Goal: Task Accomplishment & Management: Use online tool/utility

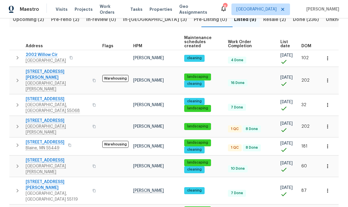
scroll to position [70, 0]
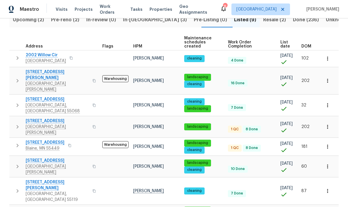
click at [44, 118] on span "[STREET_ADDRESS]" at bounding box center [57, 121] width 63 height 6
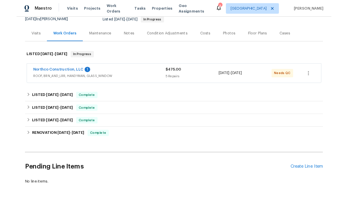
scroll to position [60, 0]
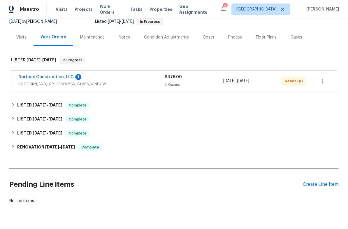
click at [322, 178] on div "Pending Line Items Create Line Item" at bounding box center [173, 184] width 329 height 27
click at [321, 184] on div "Create Line Item" at bounding box center [320, 184] width 36 height 6
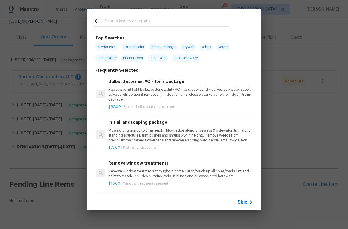
click at [199, 21] on input "text" at bounding box center [166, 21] width 123 height 9
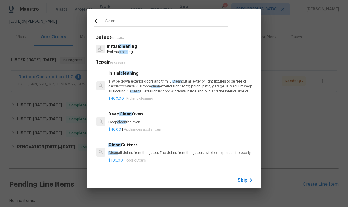
type input "Clean"
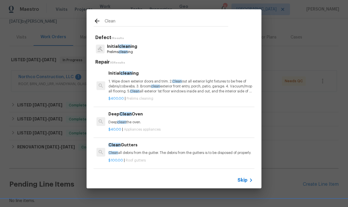
click at [151, 52] on div "Initial clean ing Prelims clean ing" at bounding box center [173, 49] width 161 height 16
click at [130, 49] on p "Prelims clean ing" at bounding box center [122, 51] width 30 height 5
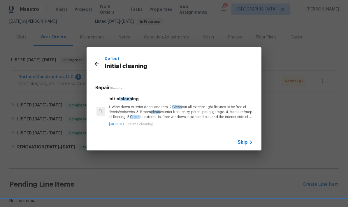
click at [141, 116] on p "1. Wipe down exterior doors and trim. 2. Clean out all exterior light fixtures …" at bounding box center [180, 112] width 144 height 15
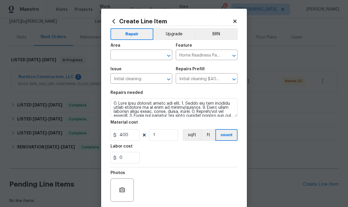
click at [132, 57] on input "text" at bounding box center [132, 55] width 45 height 9
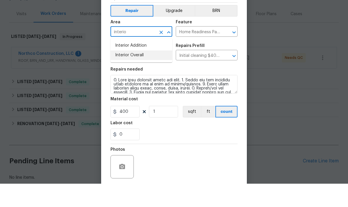
click at [146, 74] on li "Interior Overall" at bounding box center [141, 79] width 62 height 10
type input "Interior Overall"
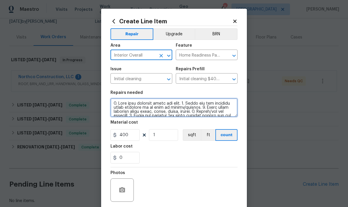
click at [134, 102] on textarea at bounding box center [173, 107] width 127 height 19
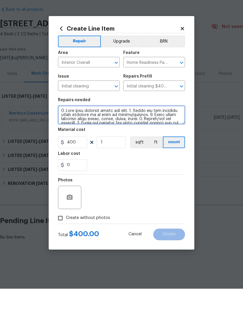
scroll to position [0, 0]
click at [66, 129] on textarea at bounding box center [121, 138] width 127 height 19
click at [67, 129] on textarea at bounding box center [121, 138] width 127 height 19
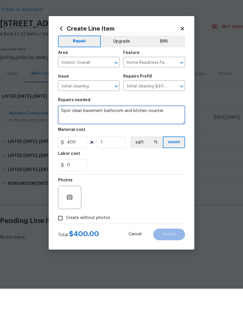
type textarea "Spot clean basement bathroom and kitchen counter."
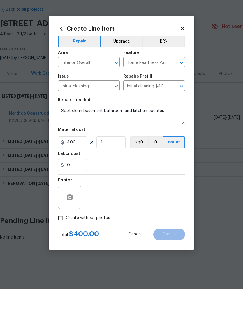
click at [130, 198] on div "Photos" at bounding box center [121, 217] width 127 height 38
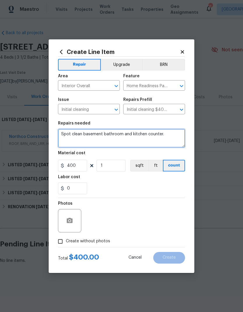
click at [80, 144] on textarea "Spot clean basement bathroom and kitchen counter." at bounding box center [121, 138] width 127 height 19
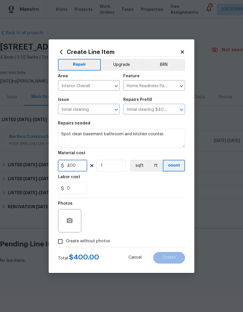
click at [81, 166] on input "400" at bounding box center [72, 166] width 29 height 12
type input "150"
click at [170, 178] on div "Labor cost" at bounding box center [121, 179] width 127 height 8
click at [62, 228] on input "Create without photos" at bounding box center [60, 241] width 11 height 11
checkbox input "true"
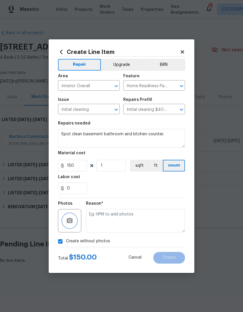
click at [69, 218] on icon "button" at bounding box center [70, 219] width 6 height 5
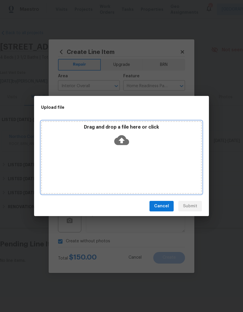
click at [176, 162] on div "Drag and drop a file here or click" at bounding box center [121, 157] width 161 height 73
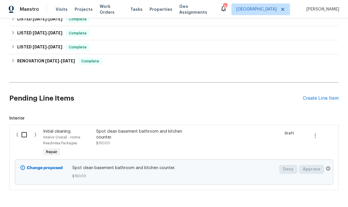
scroll to position [145, 0]
click at [24, 139] on input "checkbox" at bounding box center [26, 135] width 17 height 12
checkbox input "true"
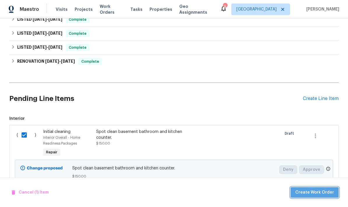
click at [323, 191] on span "Create Work Order" at bounding box center [314, 192] width 39 height 7
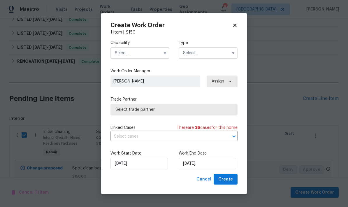
click at [153, 56] on input "text" at bounding box center [139, 53] width 59 height 12
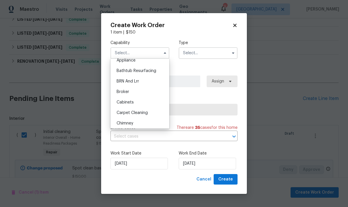
scroll to position [29, 0]
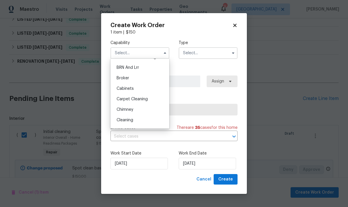
click at [142, 120] on div "Cleaning" at bounding box center [140, 120] width 56 height 10
type input "Cleaning"
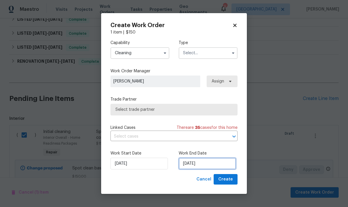
click at [206, 164] on input "9/8/2025" at bounding box center [206, 164] width 57 height 12
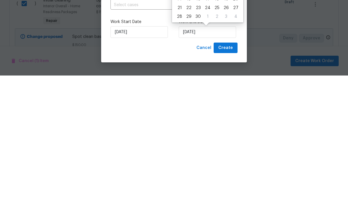
scroll to position [23, 0]
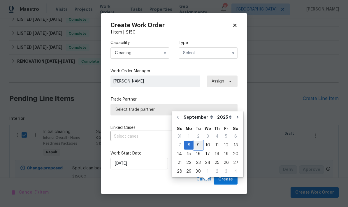
click at [201, 141] on div "9" at bounding box center [197, 145] width 9 height 8
type input "9/9/2025"
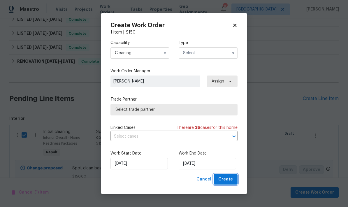
click at [232, 182] on span "Create" at bounding box center [225, 179] width 15 height 7
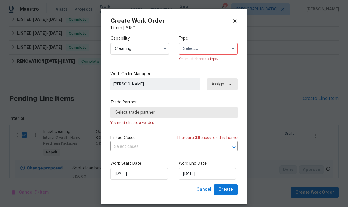
click at [225, 51] on input "text" at bounding box center [207, 49] width 59 height 12
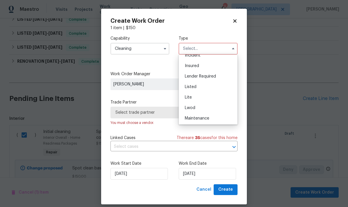
scroll to position [36, 0]
click at [195, 86] on span "Listed" at bounding box center [191, 88] width 12 height 4
type input "Listed"
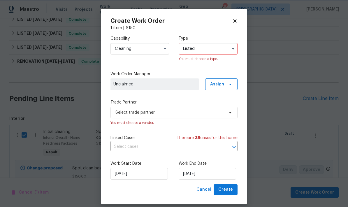
scroll to position [0, 0]
click at [212, 115] on span "Select trade partner" at bounding box center [173, 113] width 127 height 12
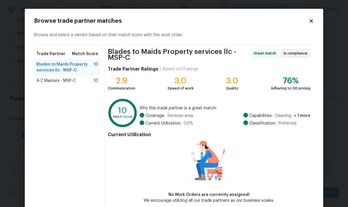
click at [66, 85] on div "A-Z Masters - MSP-C 10" at bounding box center [67, 80] width 66 height 10
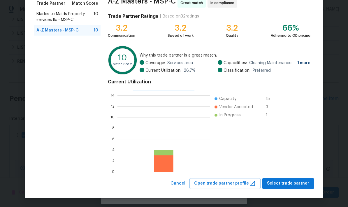
scroll to position [50, 0]
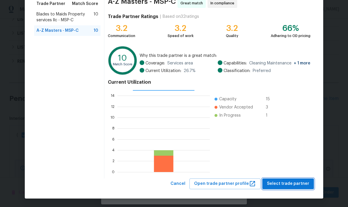
click at [305, 182] on span "Select trade partner" at bounding box center [288, 183] width 42 height 7
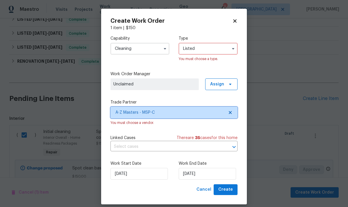
scroll to position [0, 0]
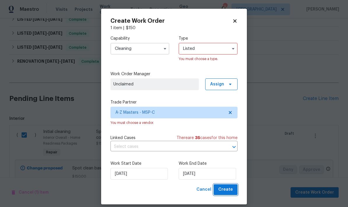
click at [231, 192] on span "Create" at bounding box center [225, 189] width 15 height 7
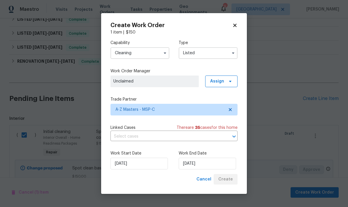
checkbox input "false"
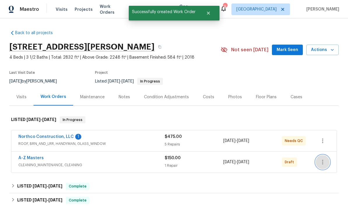
click at [325, 158] on icon "button" at bounding box center [322, 161] width 7 height 7
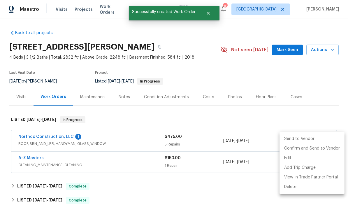
click at [310, 137] on li "Send to Vendor" at bounding box center [311, 139] width 65 height 10
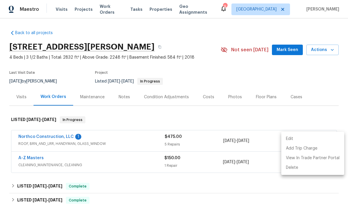
click at [250, 165] on div at bounding box center [174, 103] width 348 height 207
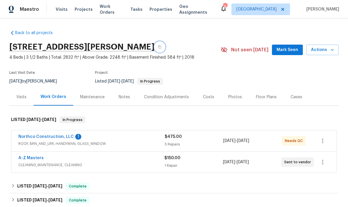
click at [154, 42] on button "button" at bounding box center [159, 47] width 10 height 10
